Goal: Book appointment/travel/reservation

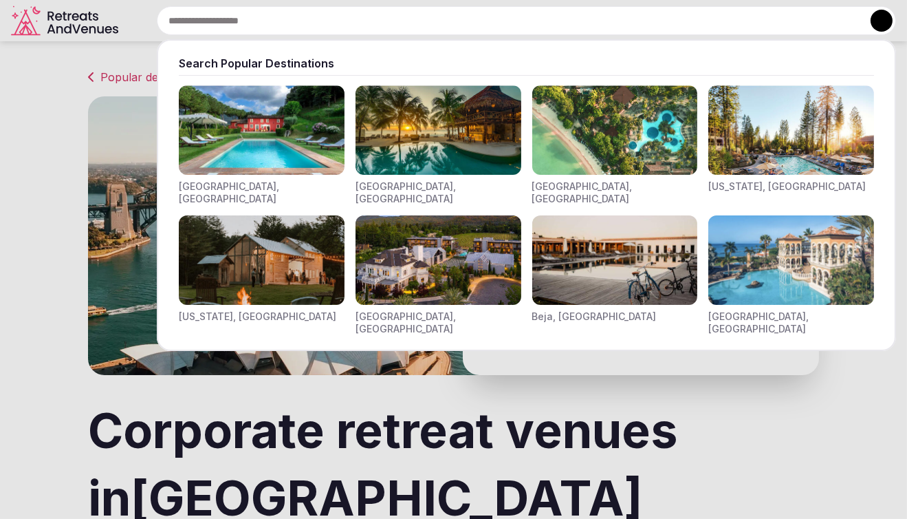
click at [386, 15] on input "text" at bounding box center [527, 20] width 740 height 29
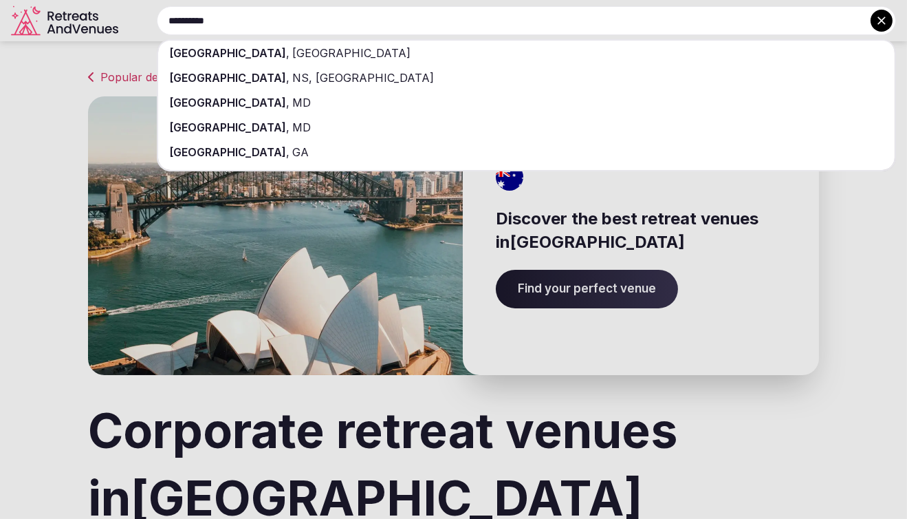
type input "**********"
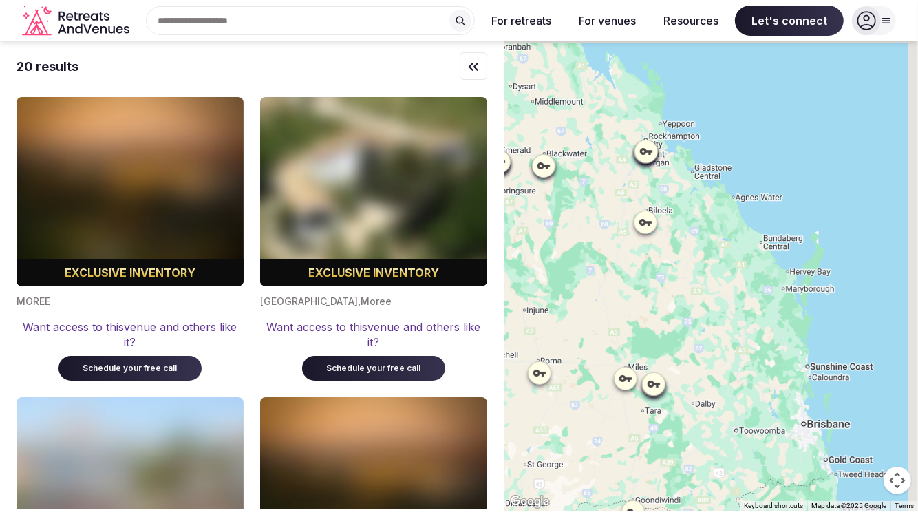
drag, startPoint x: 887, startPoint y: 265, endPoint x: 638, endPoint y: 323, distance: 255.0
click at [638, 323] on div at bounding box center [711, 275] width 414 height 469
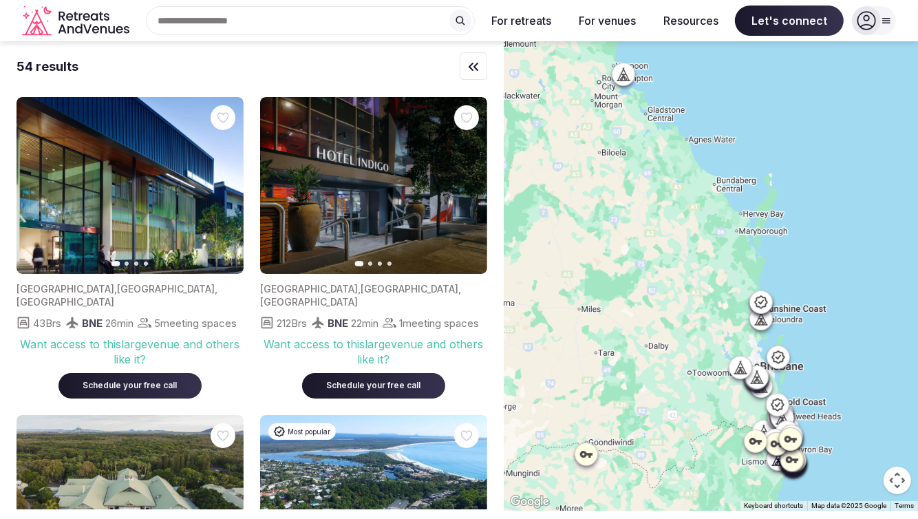
drag, startPoint x: 731, startPoint y: 382, endPoint x: 698, endPoint y: 317, distance: 72.6
click at [669, 291] on div at bounding box center [711, 275] width 414 height 469
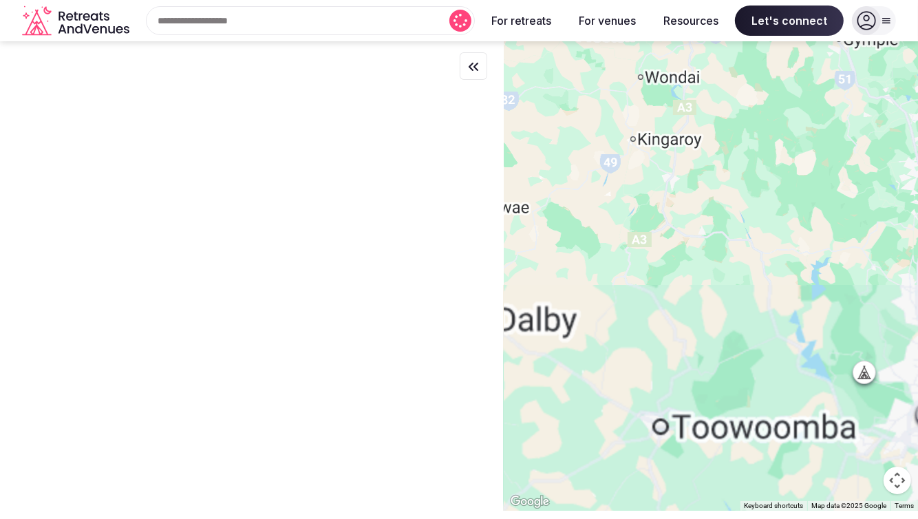
drag, startPoint x: 762, startPoint y: 444, endPoint x: 515, endPoint y: 239, distance: 320.9
click at [515, 239] on div at bounding box center [711, 275] width 414 height 469
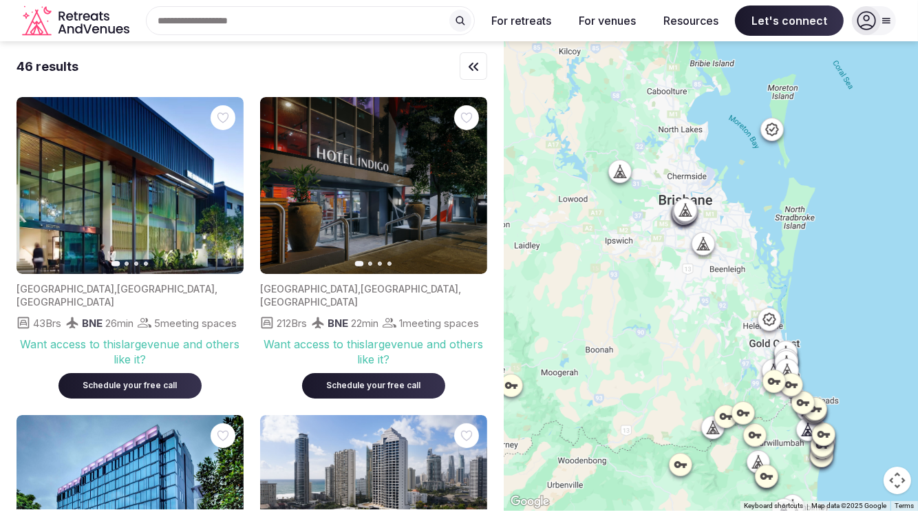
click at [771, 323] on icon at bounding box center [769, 319] width 14 height 14
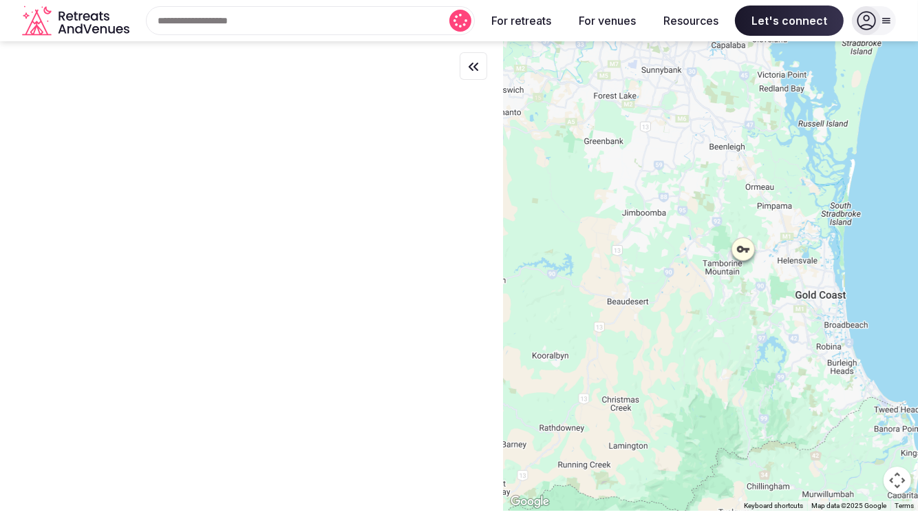
drag, startPoint x: 828, startPoint y: 290, endPoint x: 627, endPoint y: 222, distance: 212.1
click at [627, 222] on div at bounding box center [711, 275] width 414 height 469
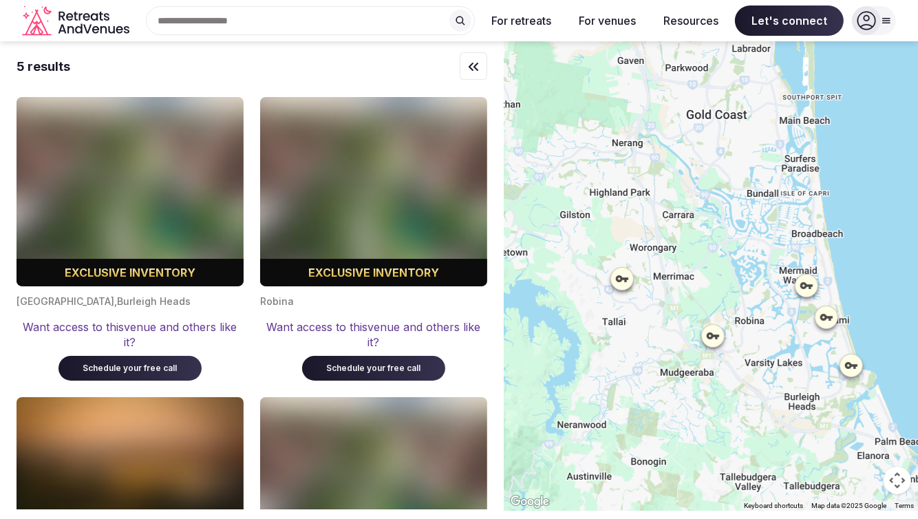
drag, startPoint x: 724, startPoint y: 243, endPoint x: 713, endPoint y: 468, distance: 225.3
click at [713, 468] on div at bounding box center [711, 275] width 414 height 469
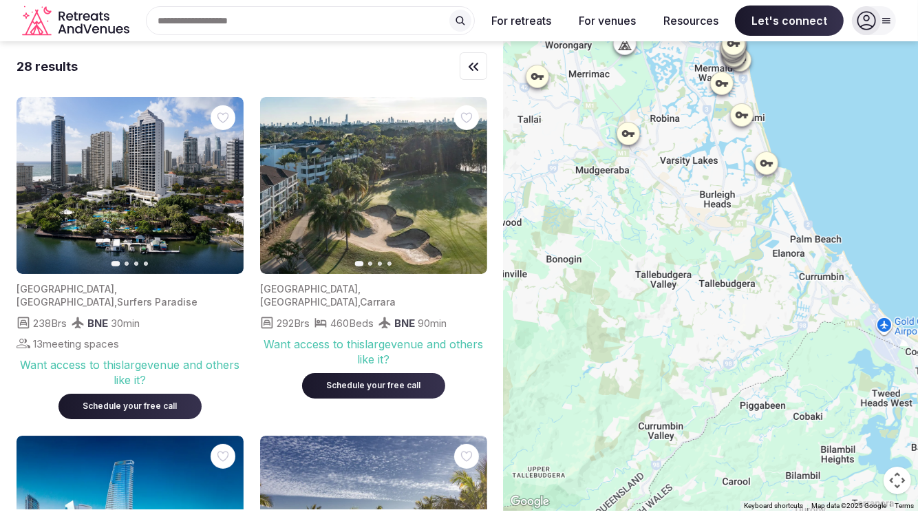
drag, startPoint x: 647, startPoint y: 350, endPoint x: 564, endPoint y: 148, distance: 218.7
click at [564, 148] on div at bounding box center [711, 275] width 414 height 469
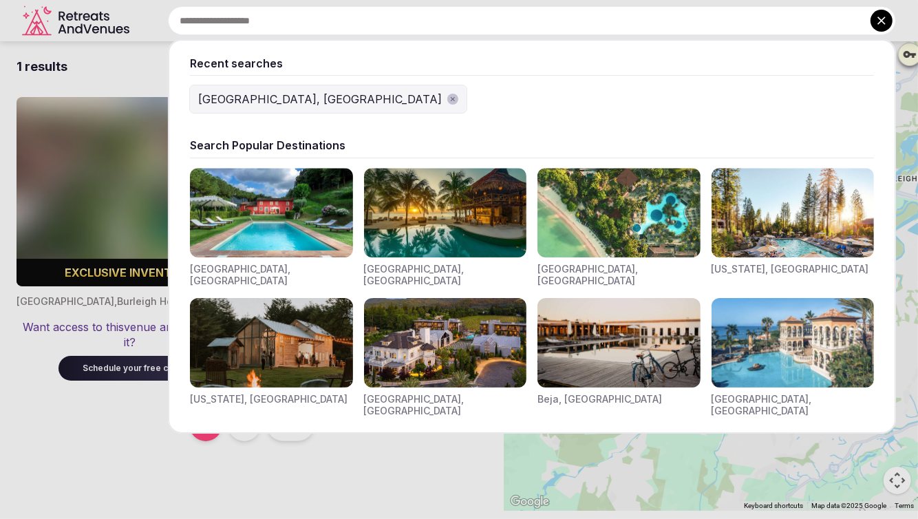
click at [411, 24] on input "text" at bounding box center [532, 20] width 728 height 29
